Goal: Register for event/course

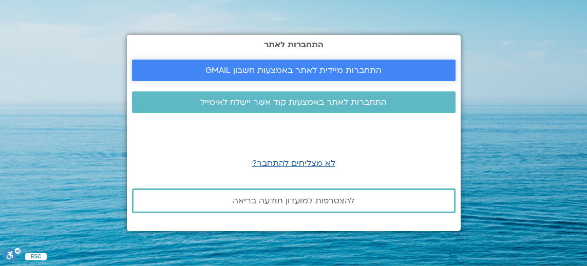
click at [328, 75] on span "התחברות מיידית לאתר באמצעות חשבון GMAIL" at bounding box center [293, 70] width 176 height 9
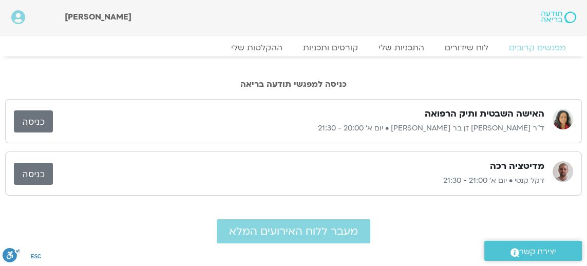
click at [456, 118] on h3 "האישה השבטית ותיק הרפואה" at bounding box center [485, 114] width 120 height 12
click at [34, 116] on link "כניסה" at bounding box center [33, 121] width 39 height 22
